Goal: Task Accomplishment & Management: Use online tool/utility

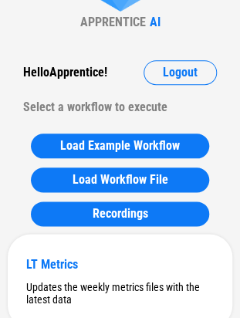
scroll to position [86, 0]
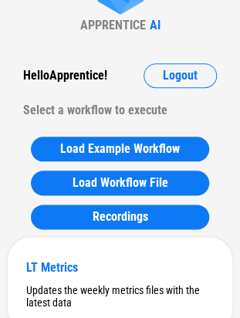
click at [97, 79] on div "Hello Apprentice !" at bounding box center [65, 75] width 84 height 25
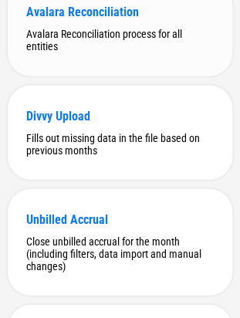
click at [81, 76] on div "Avalara Reconciliation Avalara Reconciliation process for all entities" at bounding box center [120, 29] width 224 height 94
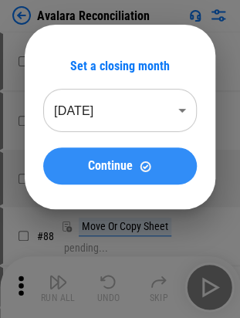
click at [118, 176] on button "Continue" at bounding box center [119, 165] width 153 height 37
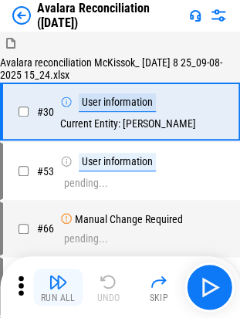
click at [52, 278] on img "button" at bounding box center [58, 281] width 18 height 18
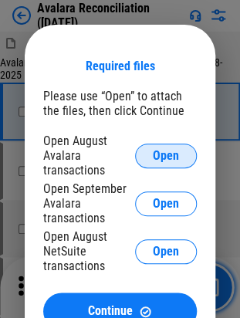
click at [173, 154] on span "Open" at bounding box center [166, 156] width 26 height 12
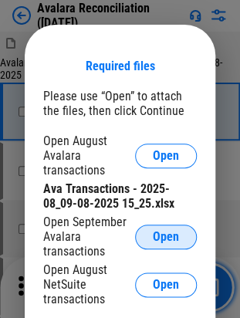
click at [157, 240] on span "Open" at bounding box center [166, 236] width 26 height 12
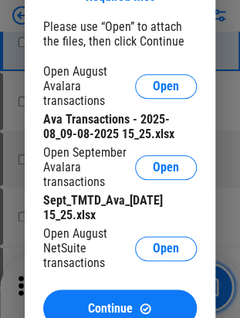
scroll to position [72, 0]
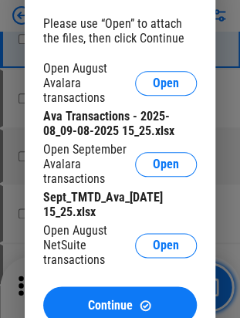
click at [151, 235] on div "Open August NetSuite transactions Open" at bounding box center [119, 245] width 153 height 44
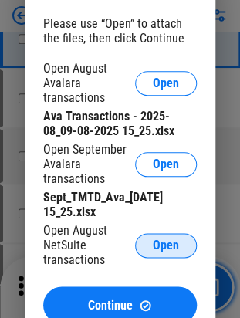
click at [163, 245] on span "Open" at bounding box center [166, 245] width 26 height 12
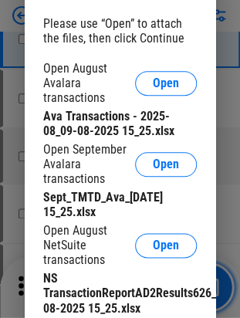
click at [129, 259] on div "Open August NetSuite transactions" at bounding box center [89, 245] width 92 height 44
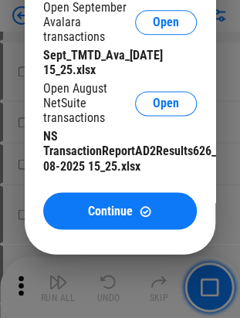
scroll to position [220, 0]
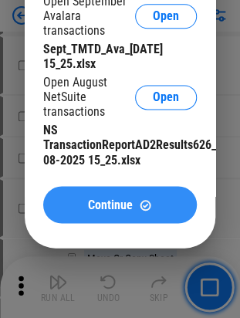
click at [97, 209] on span "Continue" at bounding box center [110, 204] width 45 height 12
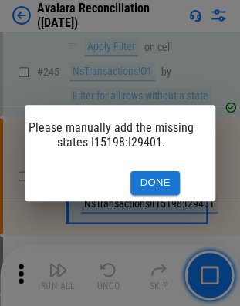
scroll to position [0, 29]
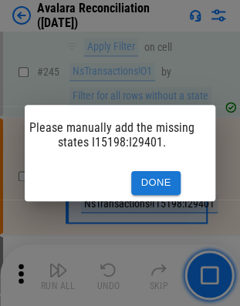
click at [145, 176] on button "Done" at bounding box center [155, 183] width 49 height 24
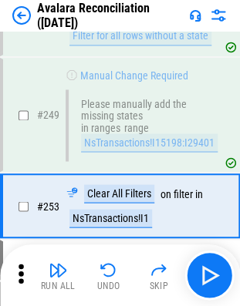
scroll to position [3851, 0]
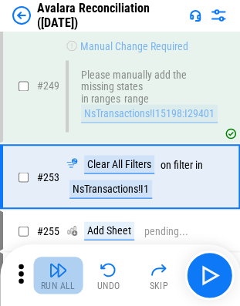
click at [49, 270] on img "button" at bounding box center [58, 270] width 18 height 18
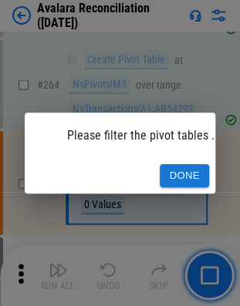
scroll to position [0, 41]
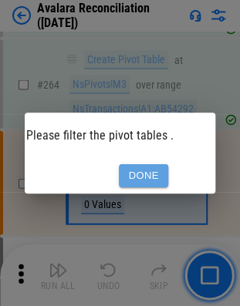
click at [151, 173] on button "Done" at bounding box center [143, 176] width 49 height 24
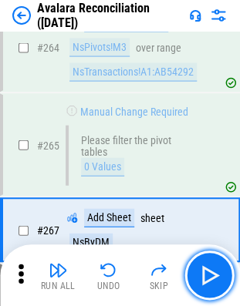
scroll to position [4692, 0]
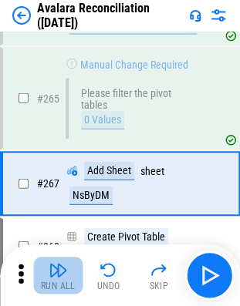
click at [56, 267] on img "button" at bounding box center [58, 270] width 18 height 18
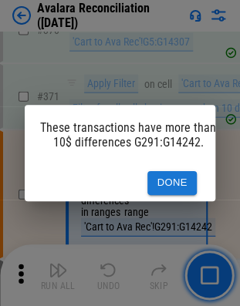
scroll to position [0, 0]
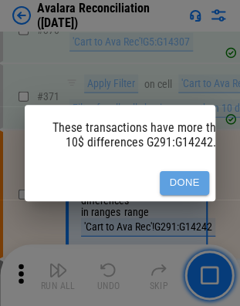
click at [196, 179] on button "Done" at bounding box center [184, 183] width 49 height 24
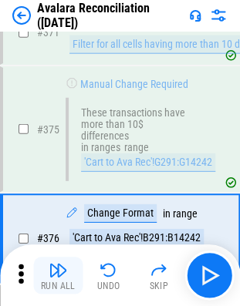
scroll to position [6221, 0]
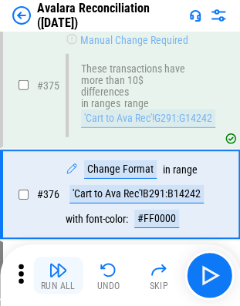
click at [59, 270] on img "button" at bounding box center [58, 270] width 18 height 18
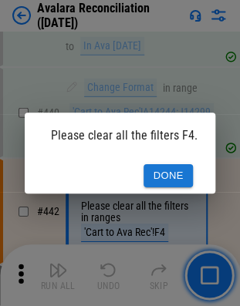
scroll to position [0, 15]
click at [170, 164] on button "Done" at bounding box center [168, 176] width 49 height 24
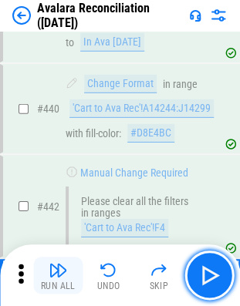
scroll to position [8487, 0]
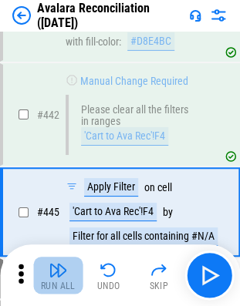
click at [59, 279] on button "Run All" at bounding box center [57, 275] width 49 height 37
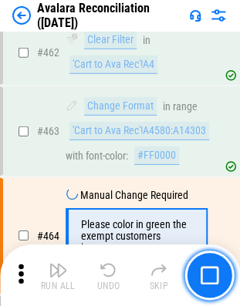
scroll to position [9135, 0]
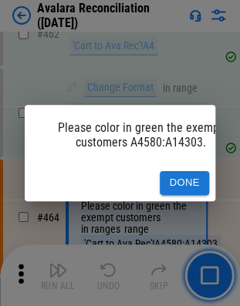
click at [182, 176] on button "Done" at bounding box center [184, 183] width 49 height 24
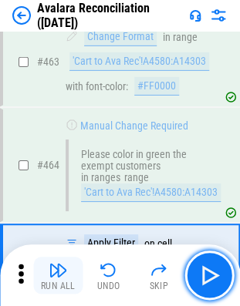
scroll to position [9236, 0]
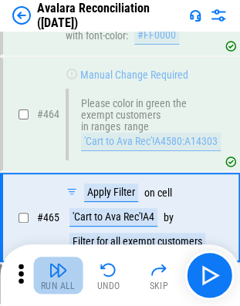
click at [49, 262] on img "button" at bounding box center [58, 270] width 18 height 18
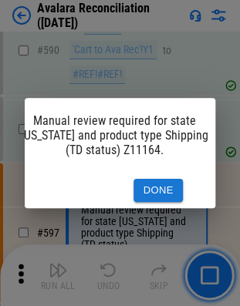
scroll to position [0, 17]
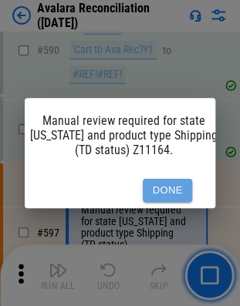
click at [168, 179] on button "Done" at bounding box center [167, 191] width 49 height 24
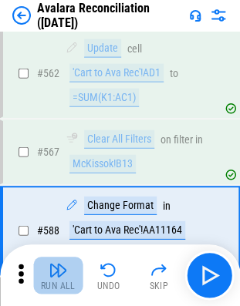
click at [57, 274] on img "button" at bounding box center [58, 270] width 18 height 18
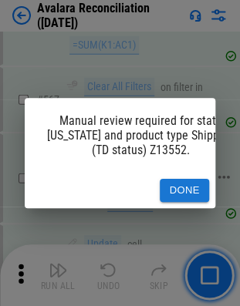
scroll to position [11462, 0]
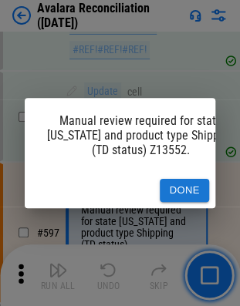
click at [176, 179] on button "Done" at bounding box center [184, 191] width 49 height 24
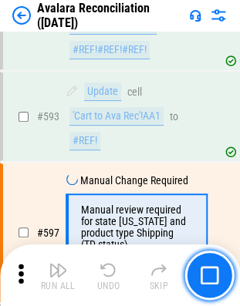
click at [56, 278] on button "Run All" at bounding box center [57, 275] width 49 height 37
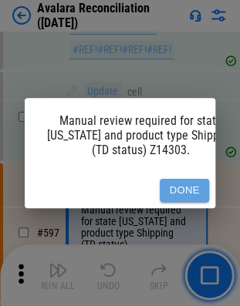
click at [197, 179] on button "Done" at bounding box center [184, 191] width 49 height 24
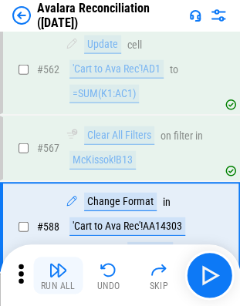
click at [49, 276] on img "button" at bounding box center [58, 270] width 18 height 18
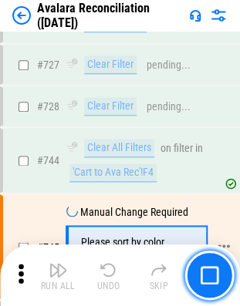
scroll to position [12340, 0]
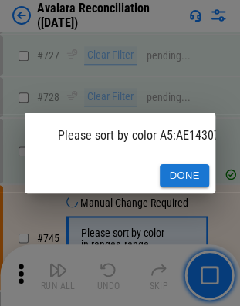
click at [179, 182] on div "Done" at bounding box center [120, 176] width 190 height 36
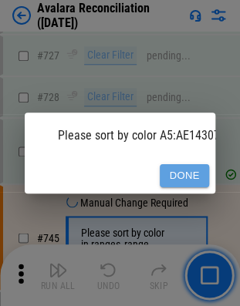
click at [184, 164] on button "Done" at bounding box center [184, 176] width 49 height 24
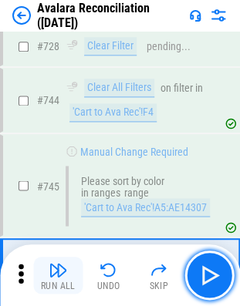
scroll to position [12445, 0]
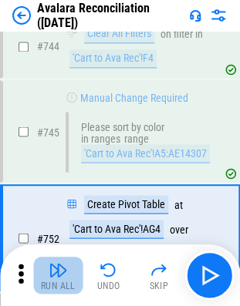
click at [65, 276] on img "button" at bounding box center [58, 270] width 18 height 18
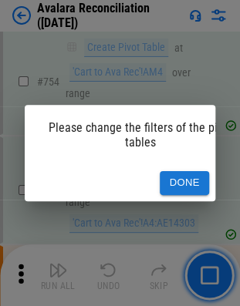
scroll to position [12867, 0]
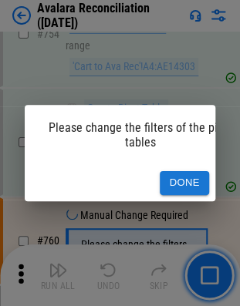
click at [214, 171] on div "Please change the filters of the pivot tables Done" at bounding box center [120, 153] width 240 height 306
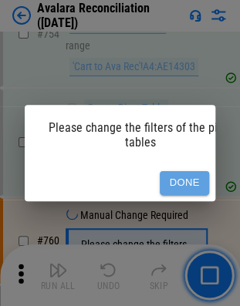
click at [182, 182] on button "Done" at bounding box center [184, 183] width 49 height 24
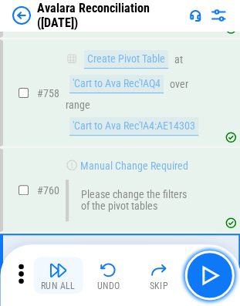
scroll to position [12953, 0]
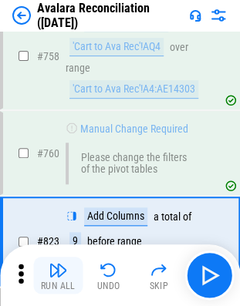
click at [42, 270] on button "Run All" at bounding box center [57, 275] width 49 height 37
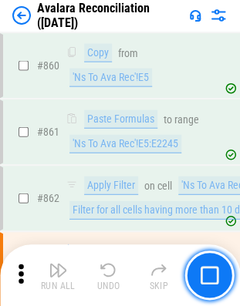
scroll to position [14066, 0]
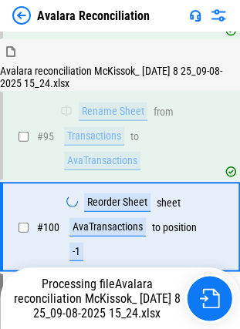
scroll to position [392, 0]
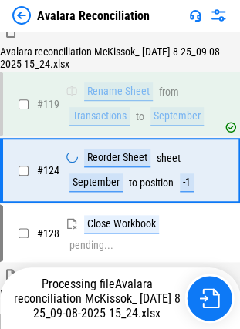
scroll to position [765, 0]
